Goal: Task Accomplishment & Management: Manage account settings

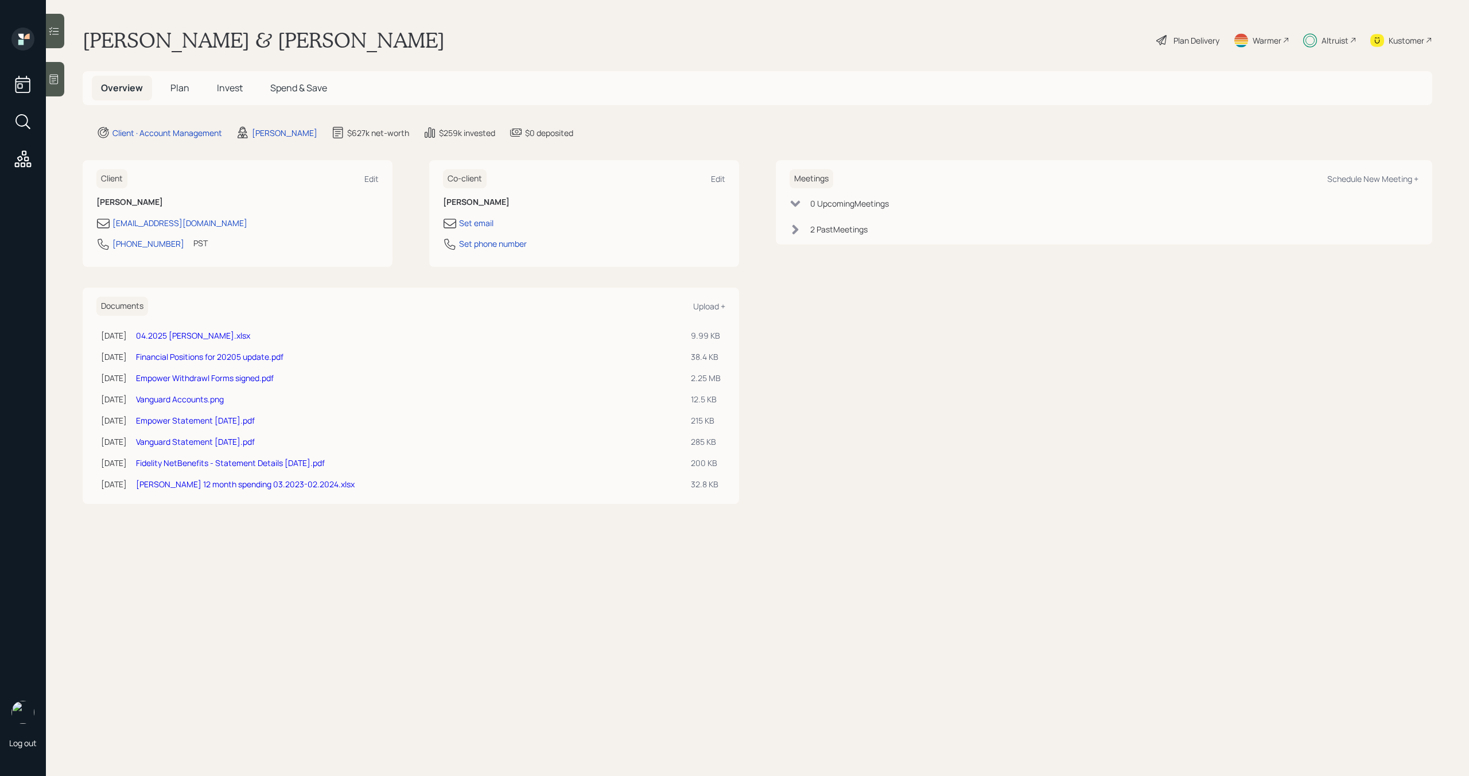
click at [1343, 42] on div "Altruist" at bounding box center [1335, 40] width 27 height 12
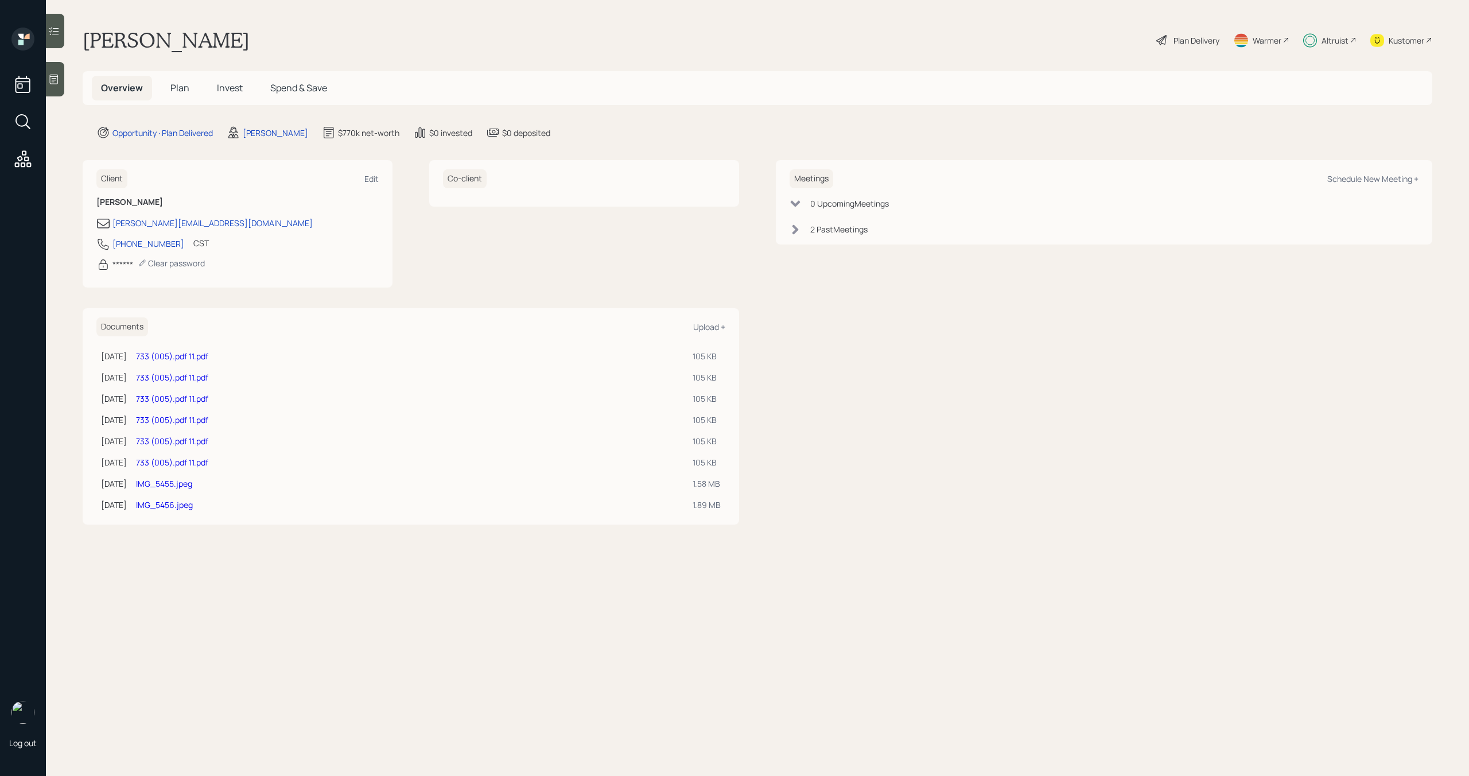
click at [242, 88] on h5 "Invest" at bounding box center [230, 88] width 44 height 25
